Goal: Task Accomplishment & Management: Manage account settings

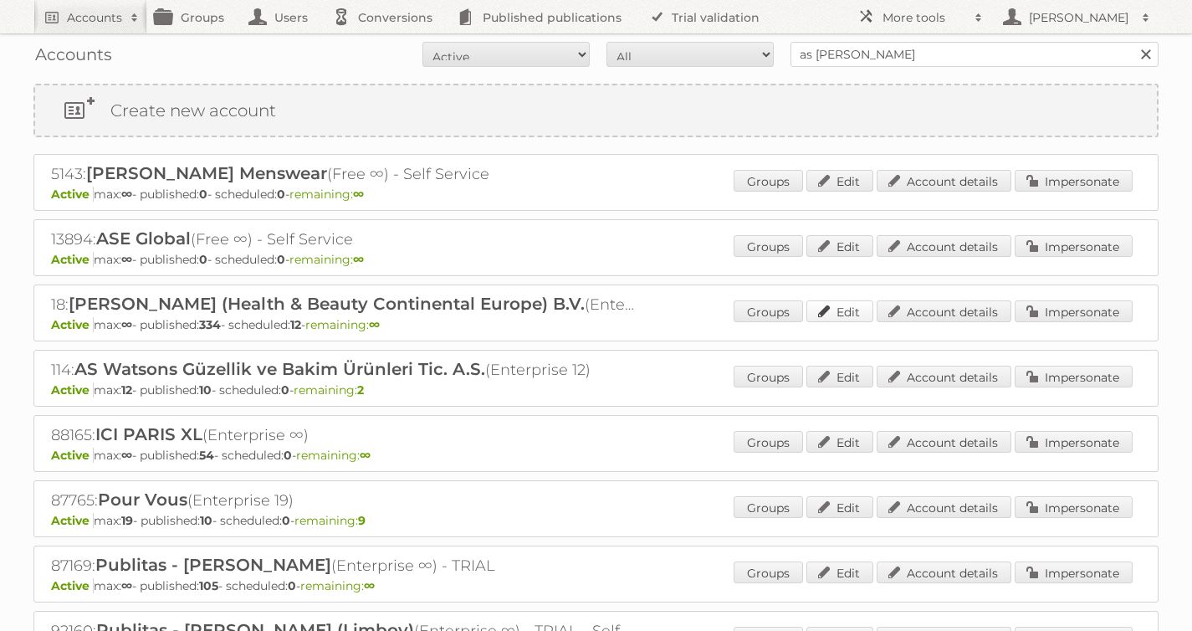
scroll to position [54, 0]
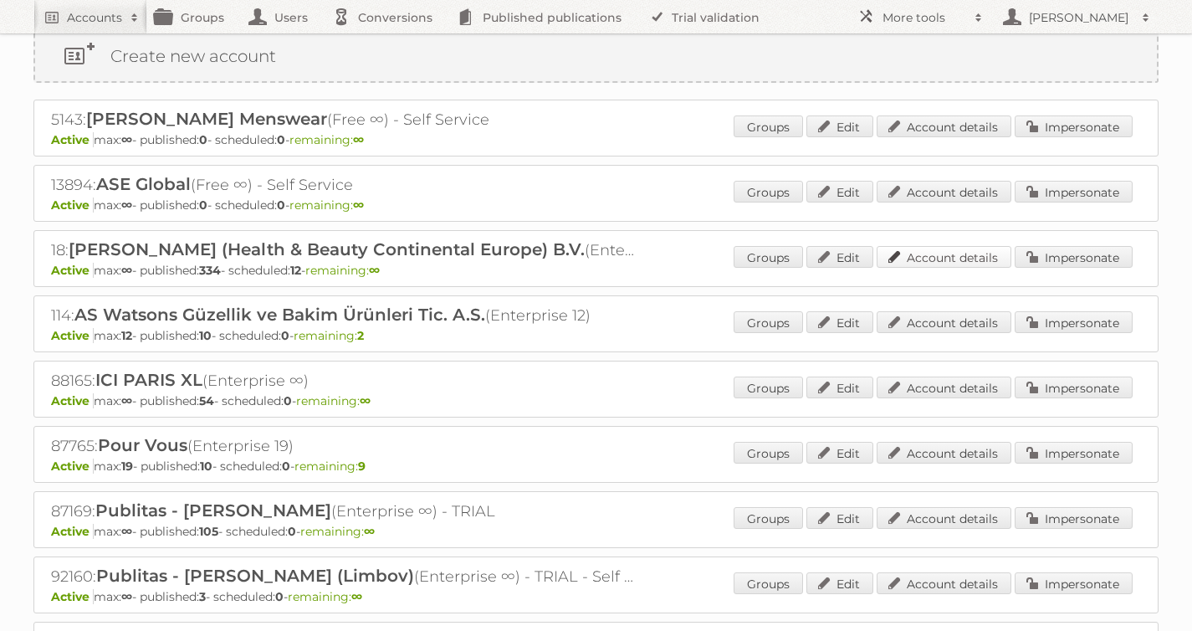
click at [964, 255] on link "Account details" at bounding box center [944, 257] width 135 height 22
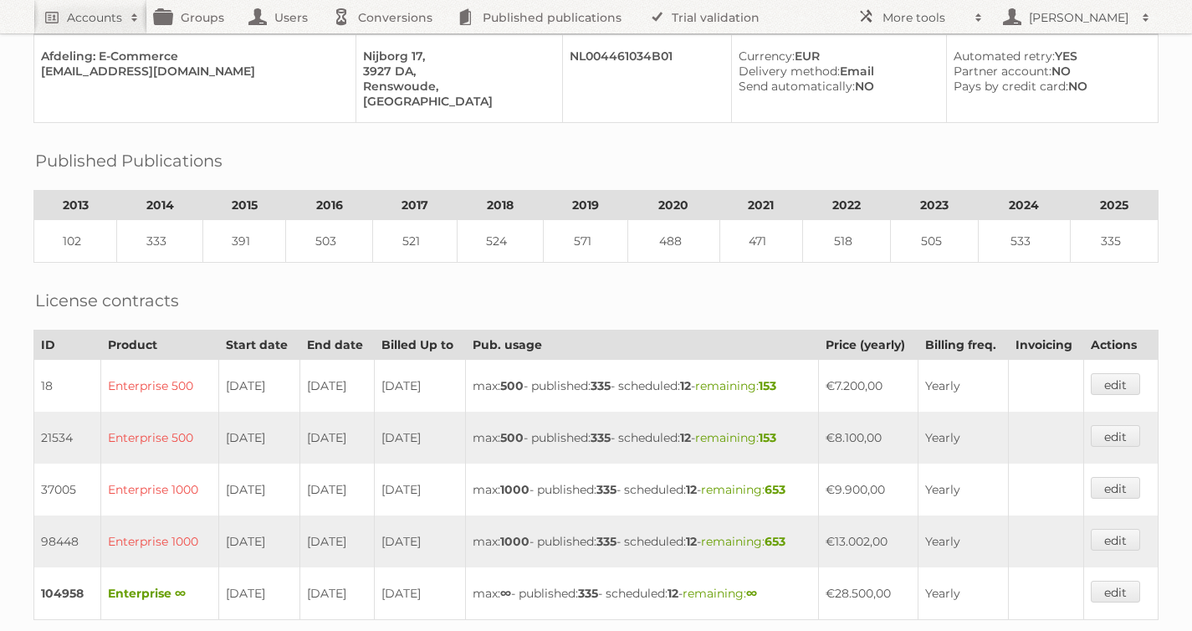
scroll to position [312, 0]
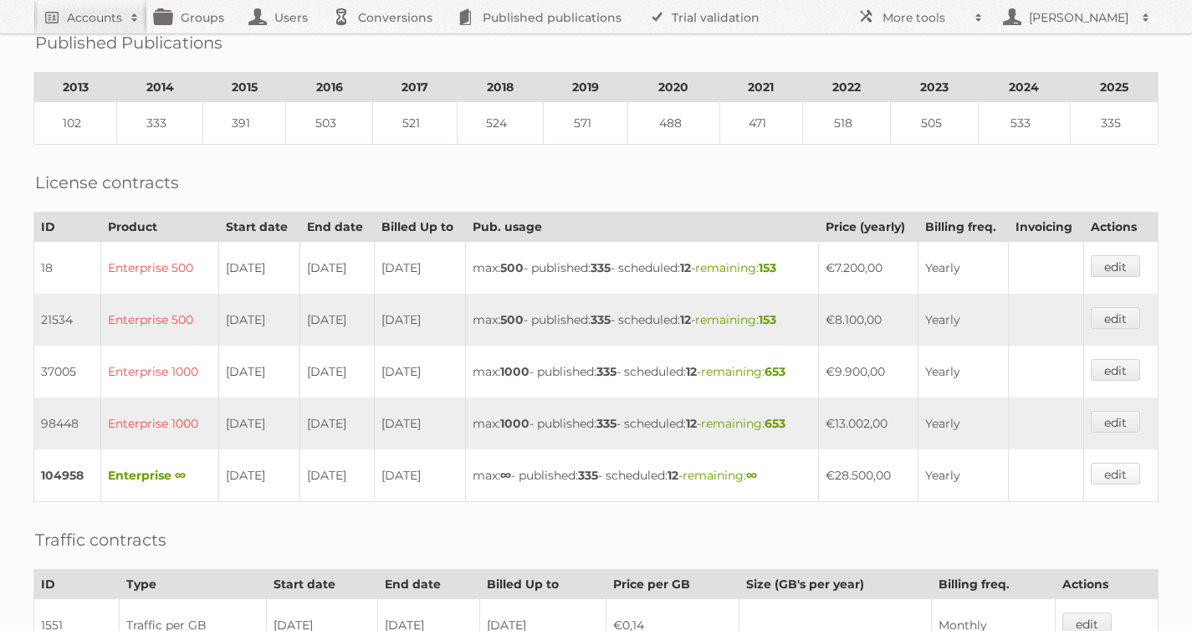
click at [1126, 464] on link "edit" at bounding box center [1115, 474] width 49 height 22
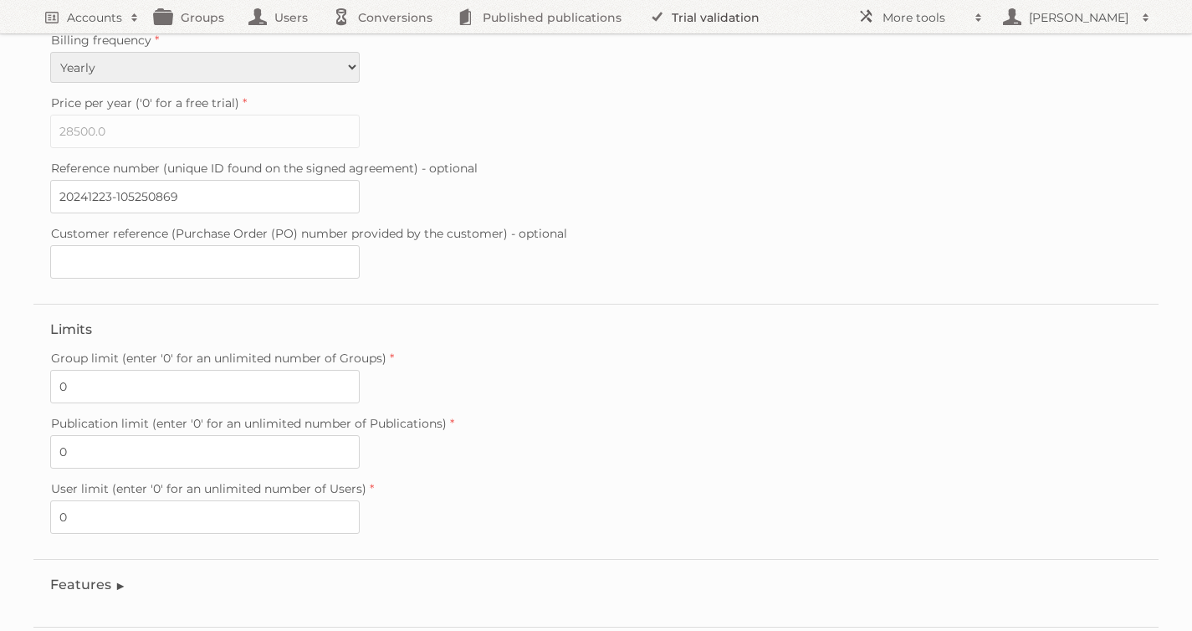
scroll to position [438, 0]
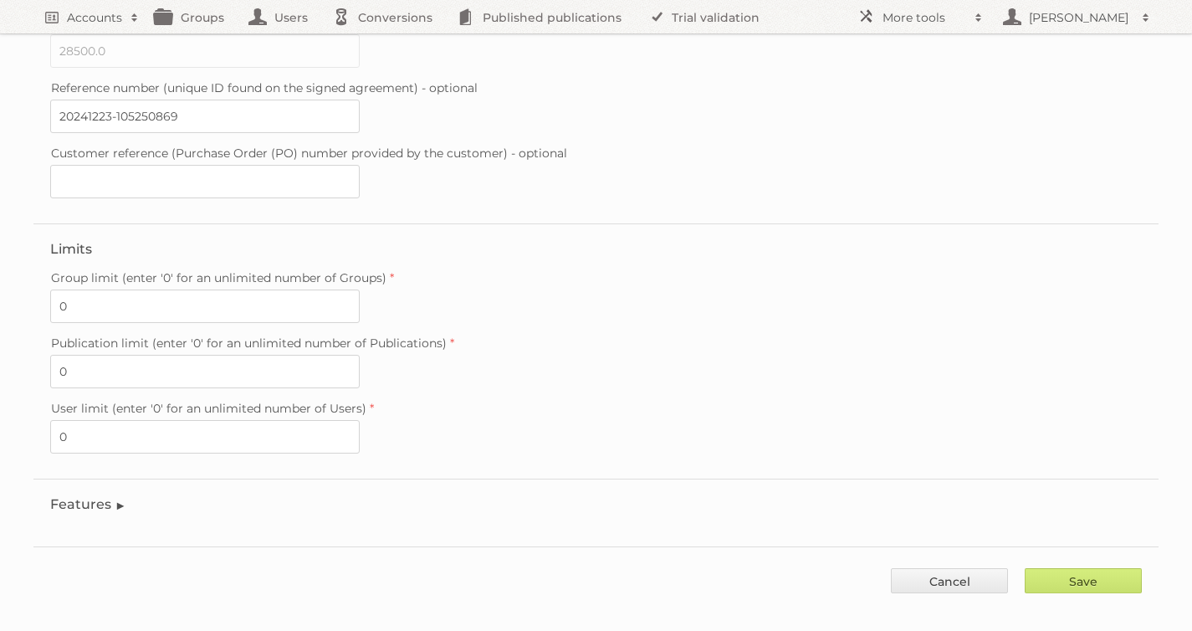
click at [105, 496] on legend "Features" at bounding box center [88, 504] width 76 height 16
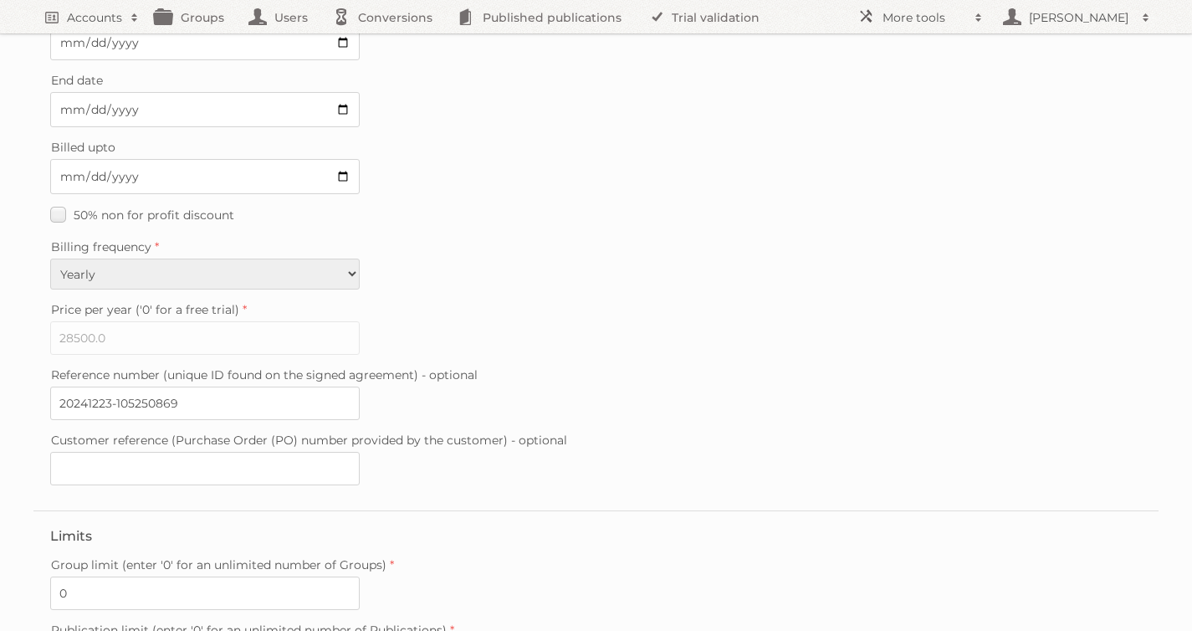
scroll to position [0, 0]
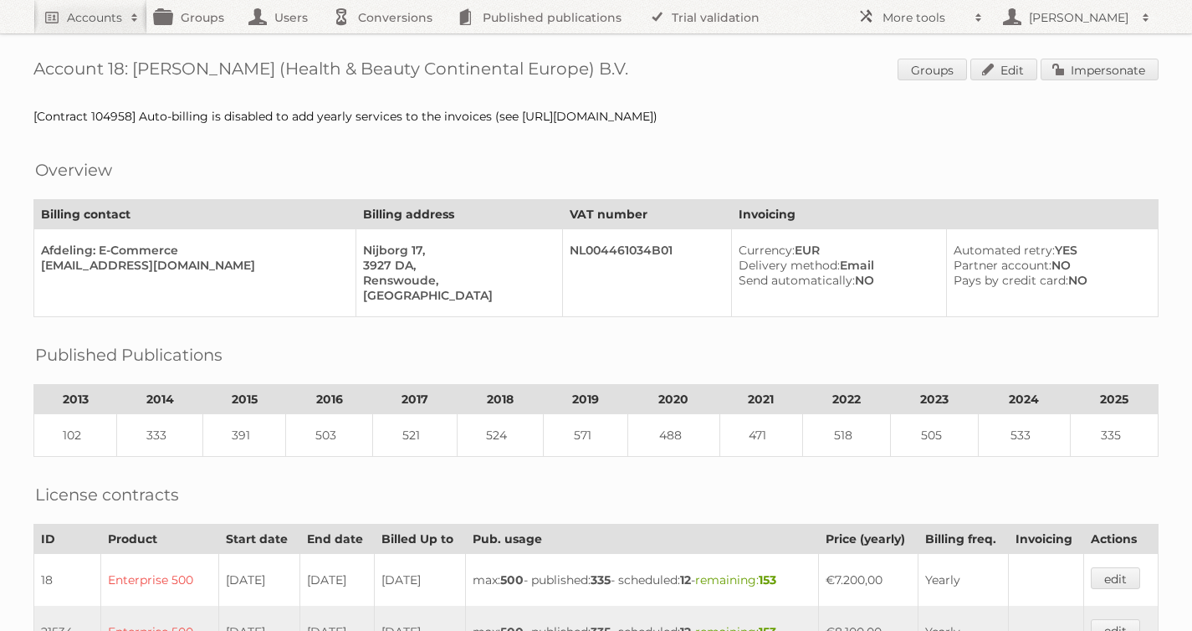
scroll to position [312, 0]
